Goal: Information Seeking & Learning: Learn about a topic

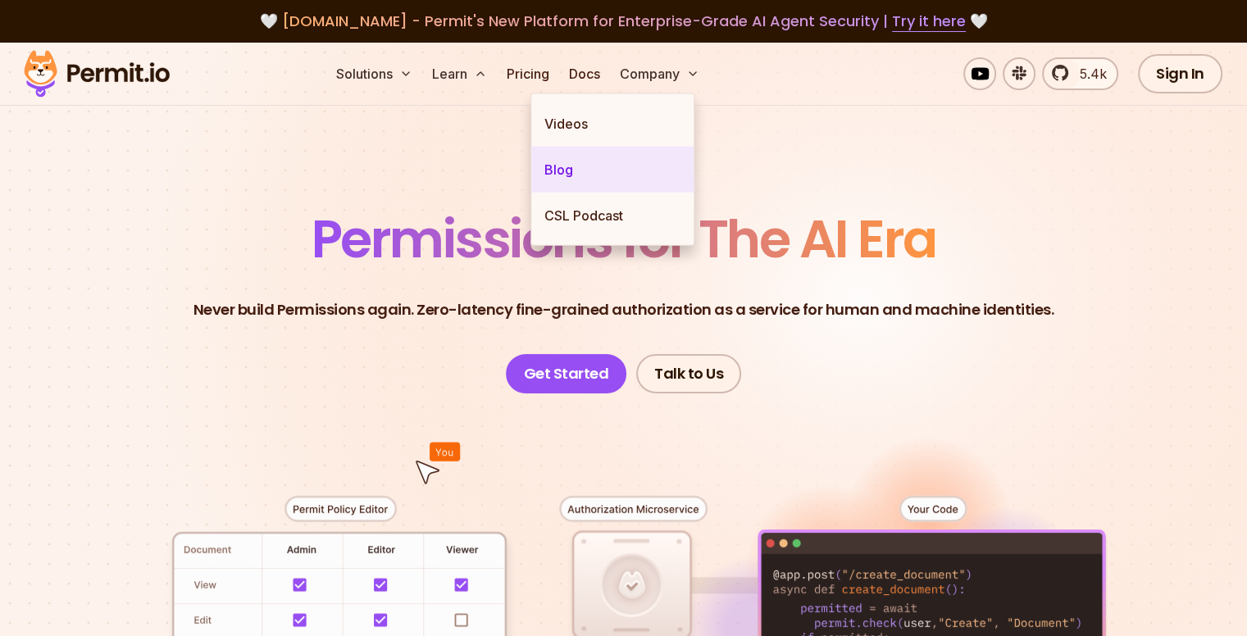
click at [553, 162] on link "Blog" at bounding box center [612, 170] width 162 height 46
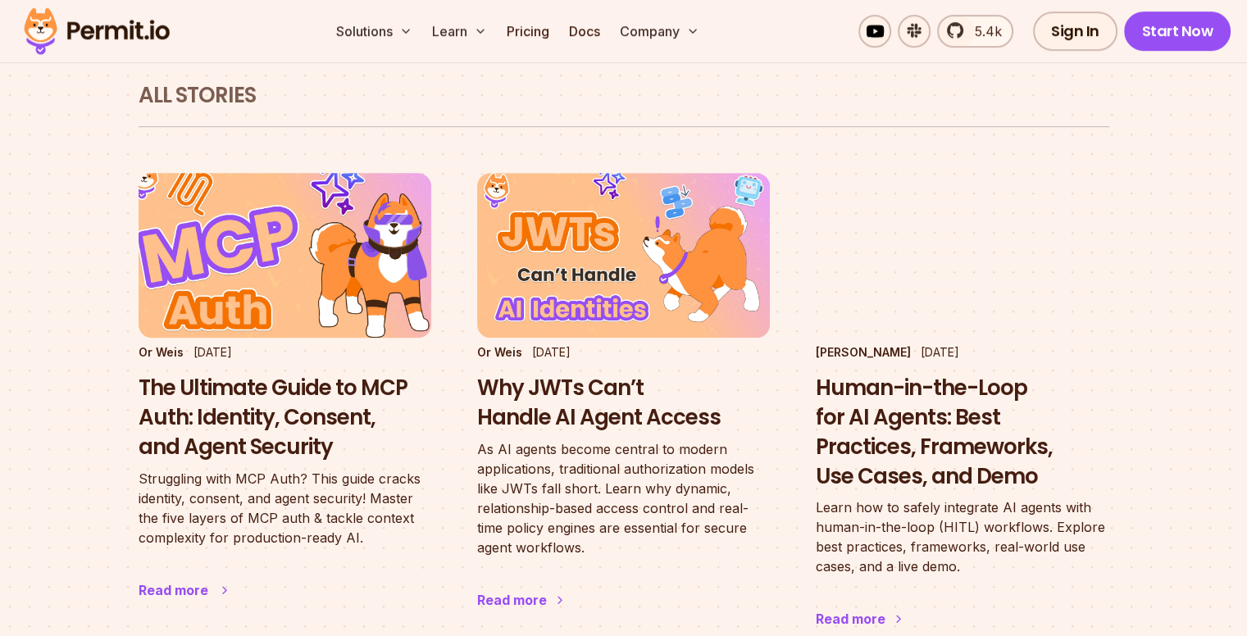
scroll to position [1000, 0]
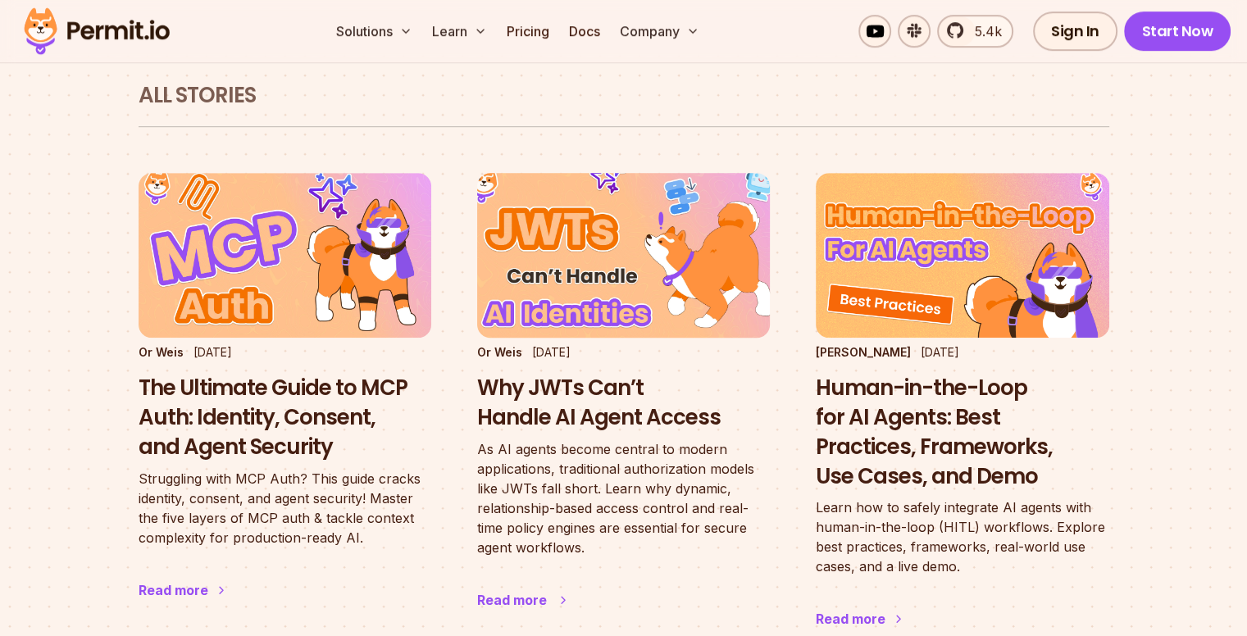
click at [634, 388] on h3 "Why JWTs Can’t Handle AI Agent Access" at bounding box center [623, 403] width 293 height 59
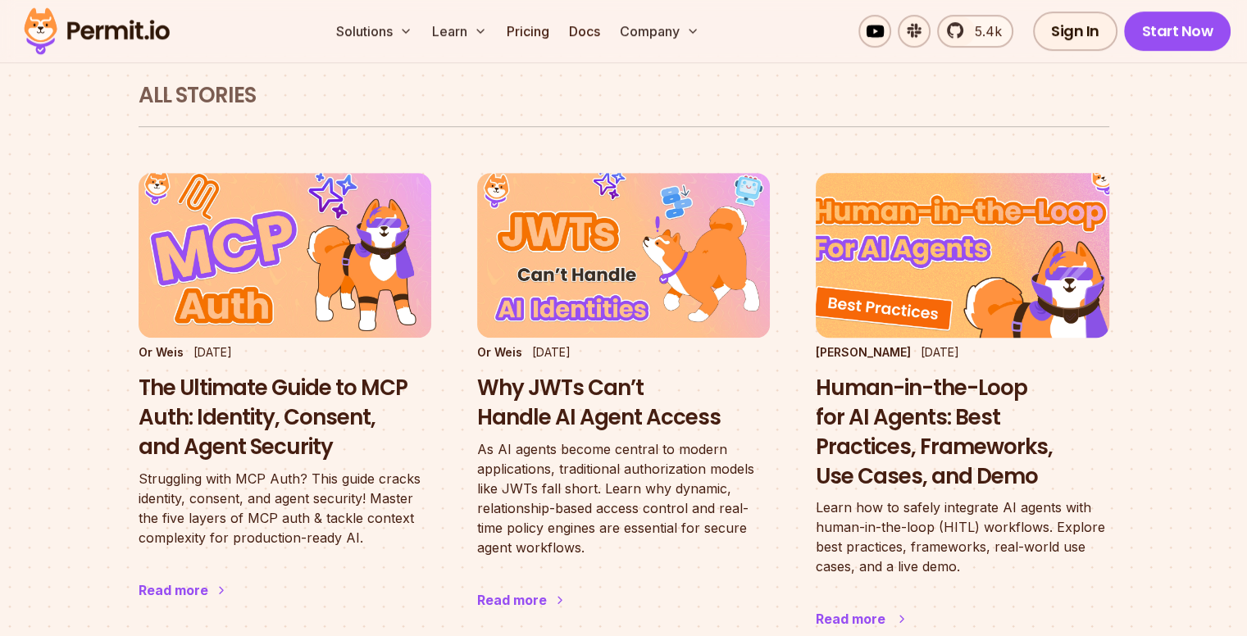
click at [955, 374] on h3 "Human-in-the-Loop for AI Agents: Best Practices, Frameworks, Use Cases, and Demo" at bounding box center [962, 432] width 293 height 117
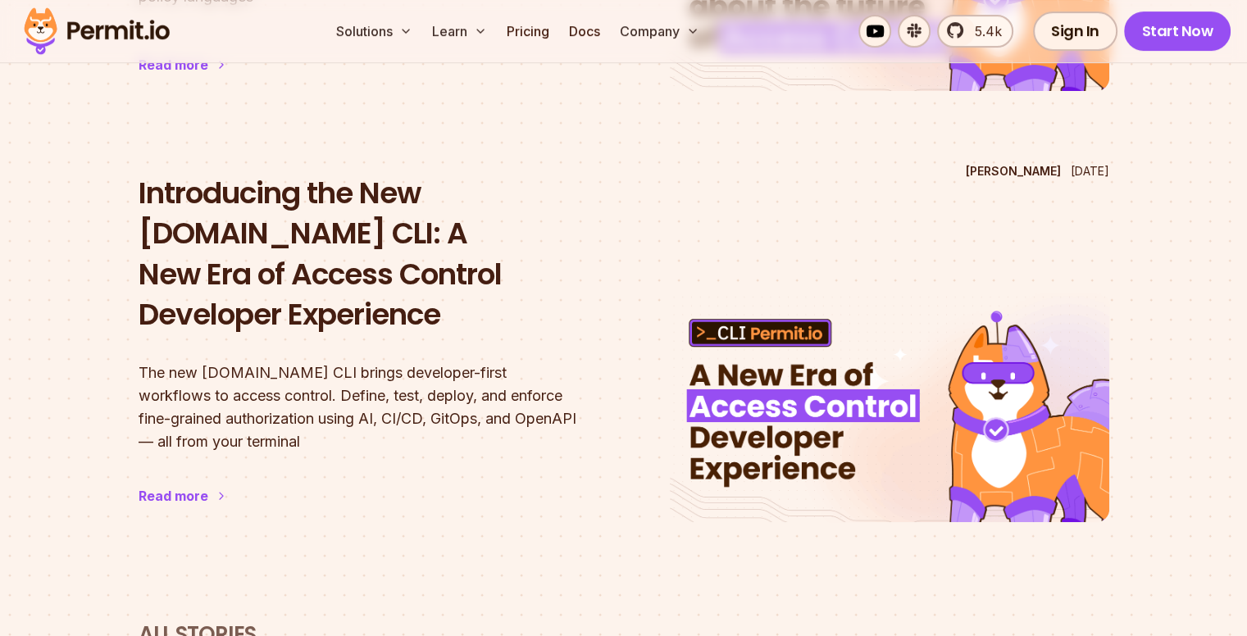
scroll to position [0, 0]
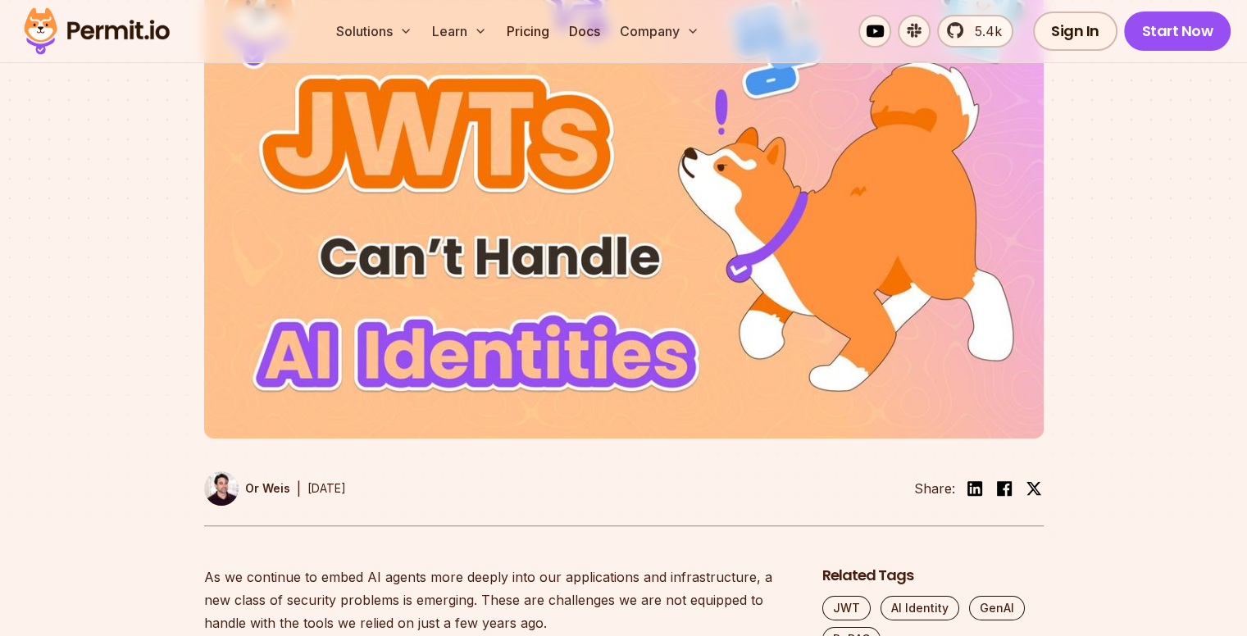
scroll to position [413, 0]
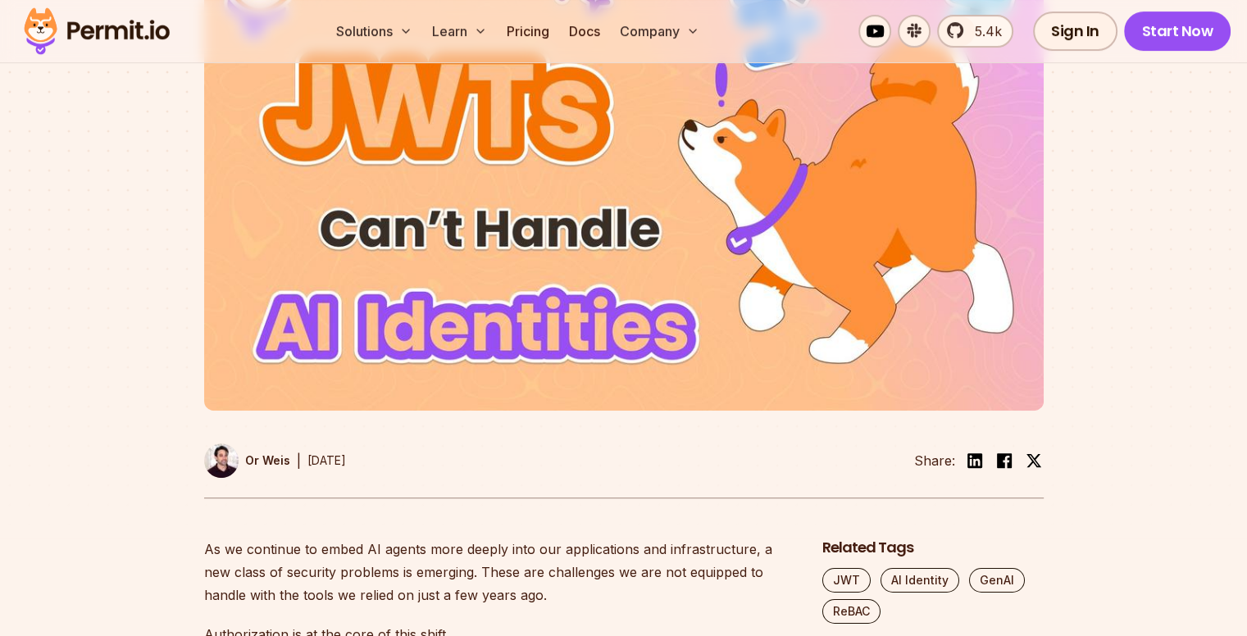
click at [221, 460] on img at bounding box center [221, 460] width 34 height 34
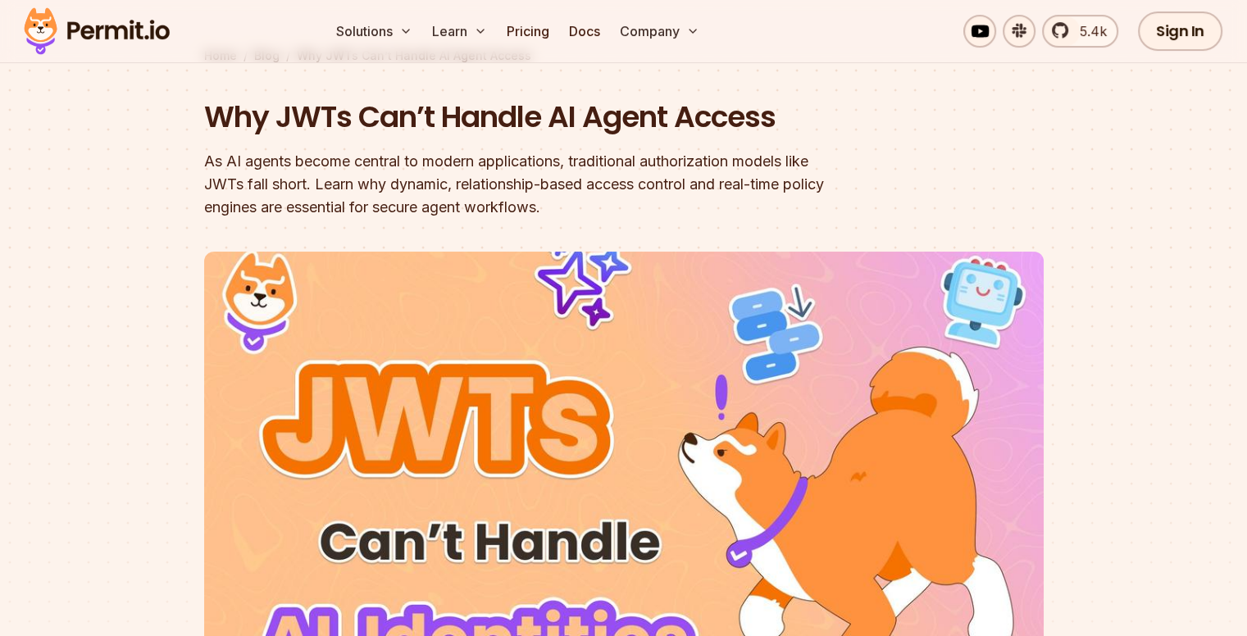
scroll to position [0, 0]
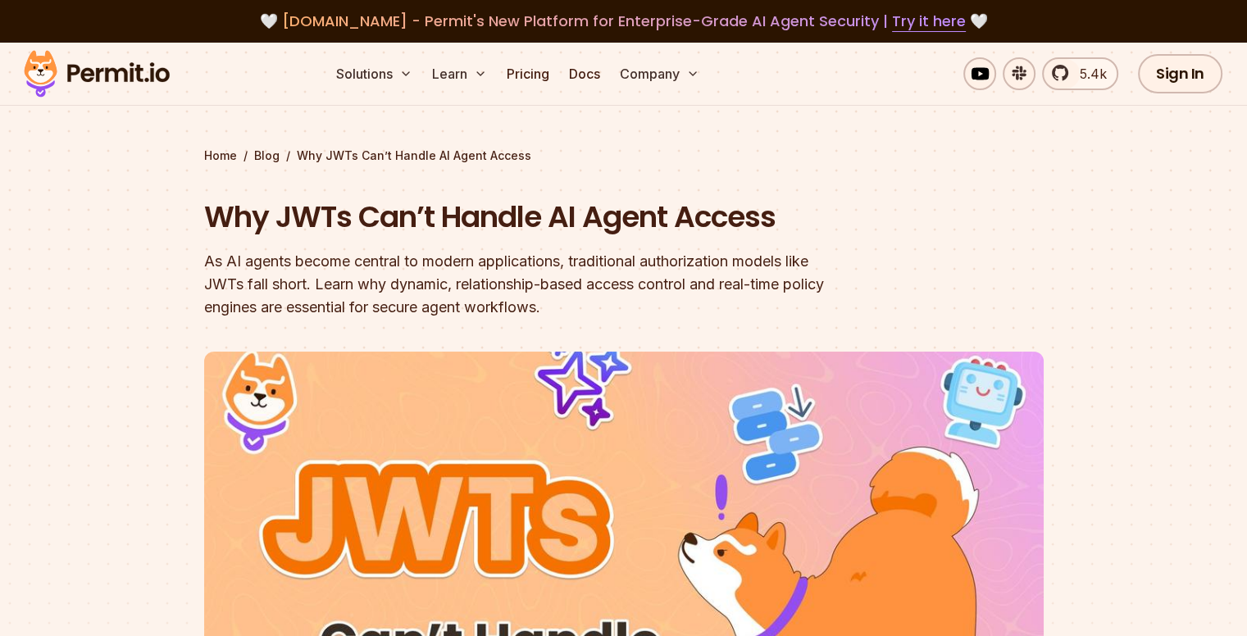
click at [380, 155] on div "Home / Blog / Why JWTs Can’t Handle AI Agent Access" at bounding box center [623, 156] width 839 height 16
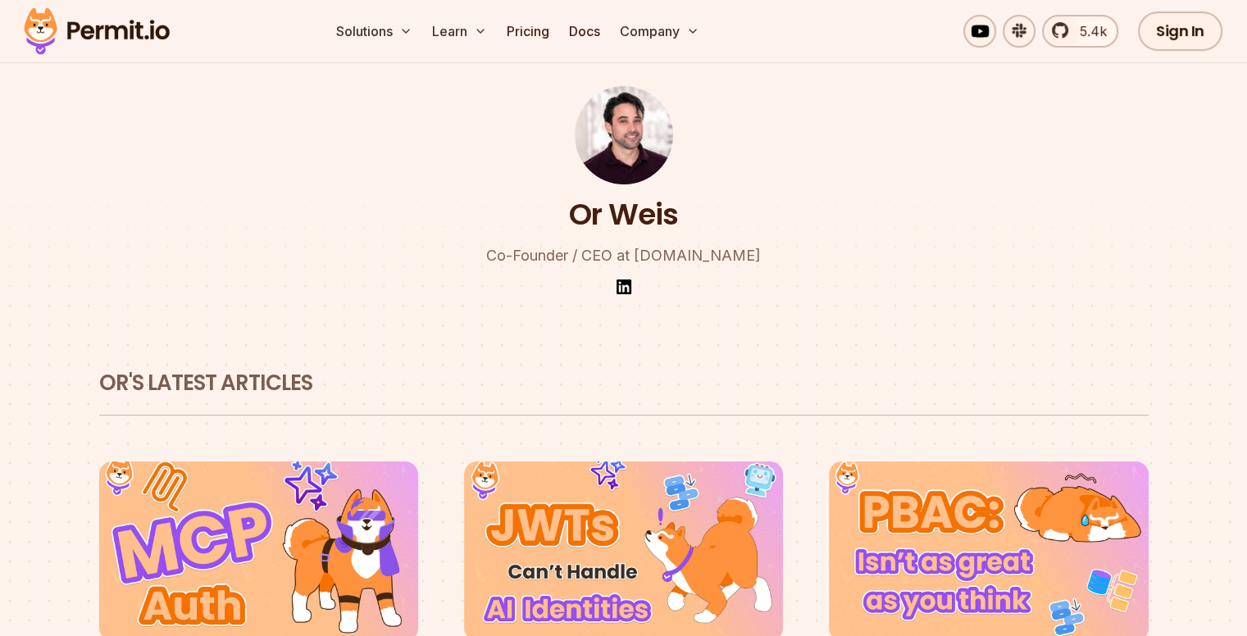
scroll to position [62, 0]
